Goal: Task Accomplishment & Management: Manage account settings

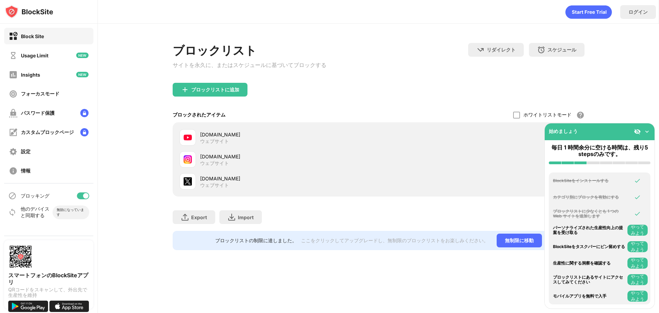
click at [647, 129] on img at bounding box center [646, 131] width 7 height 7
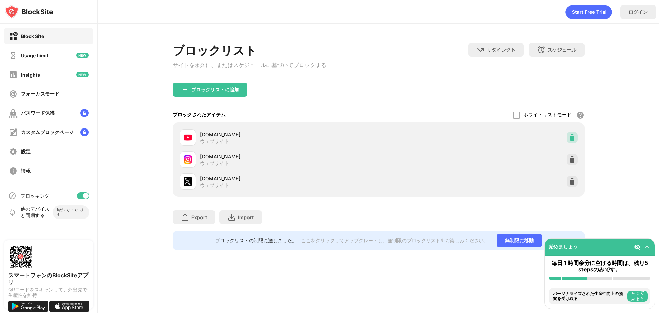
click at [572, 140] on img at bounding box center [571, 137] width 7 height 7
